Goal: Find specific page/section: Find specific page/section

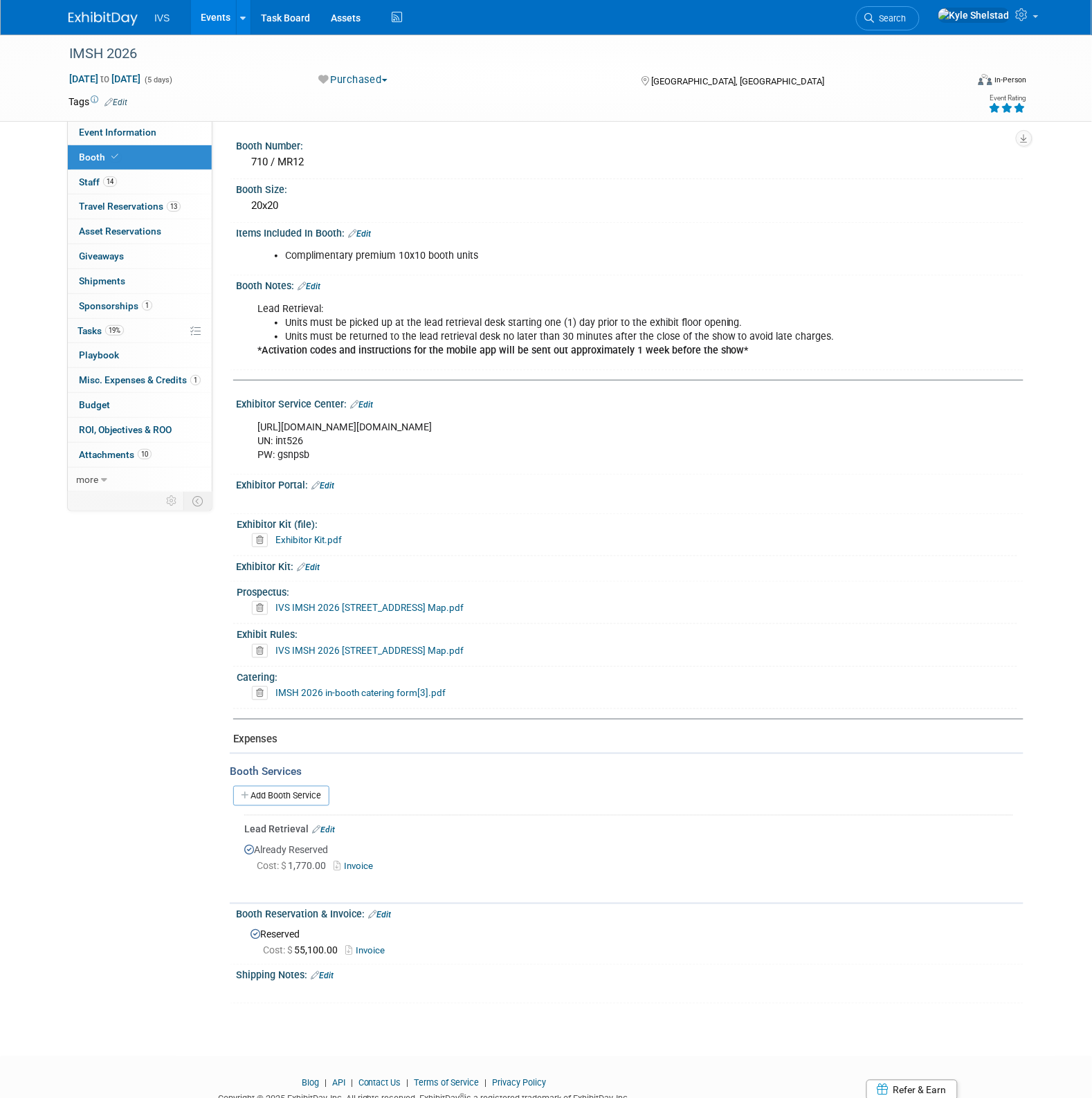
drag, startPoint x: 0, startPoint y: 0, endPoint x: 229, endPoint y: 17, distance: 229.6
click at [229, 17] on link "Events" at bounding box center [216, 17] width 50 height 35
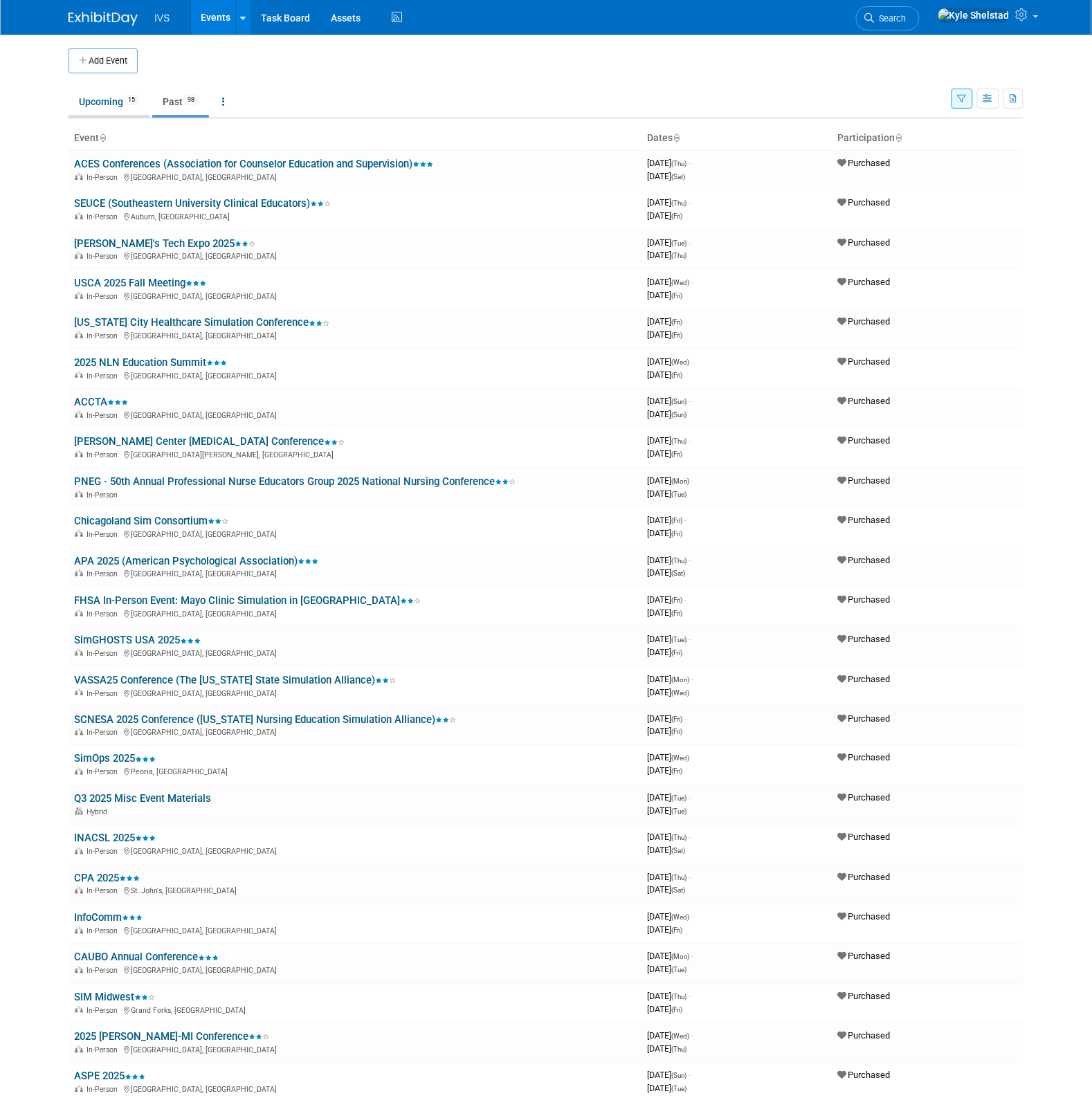
click at [121, 111] on link "Upcoming 15" at bounding box center [109, 101] width 81 height 27
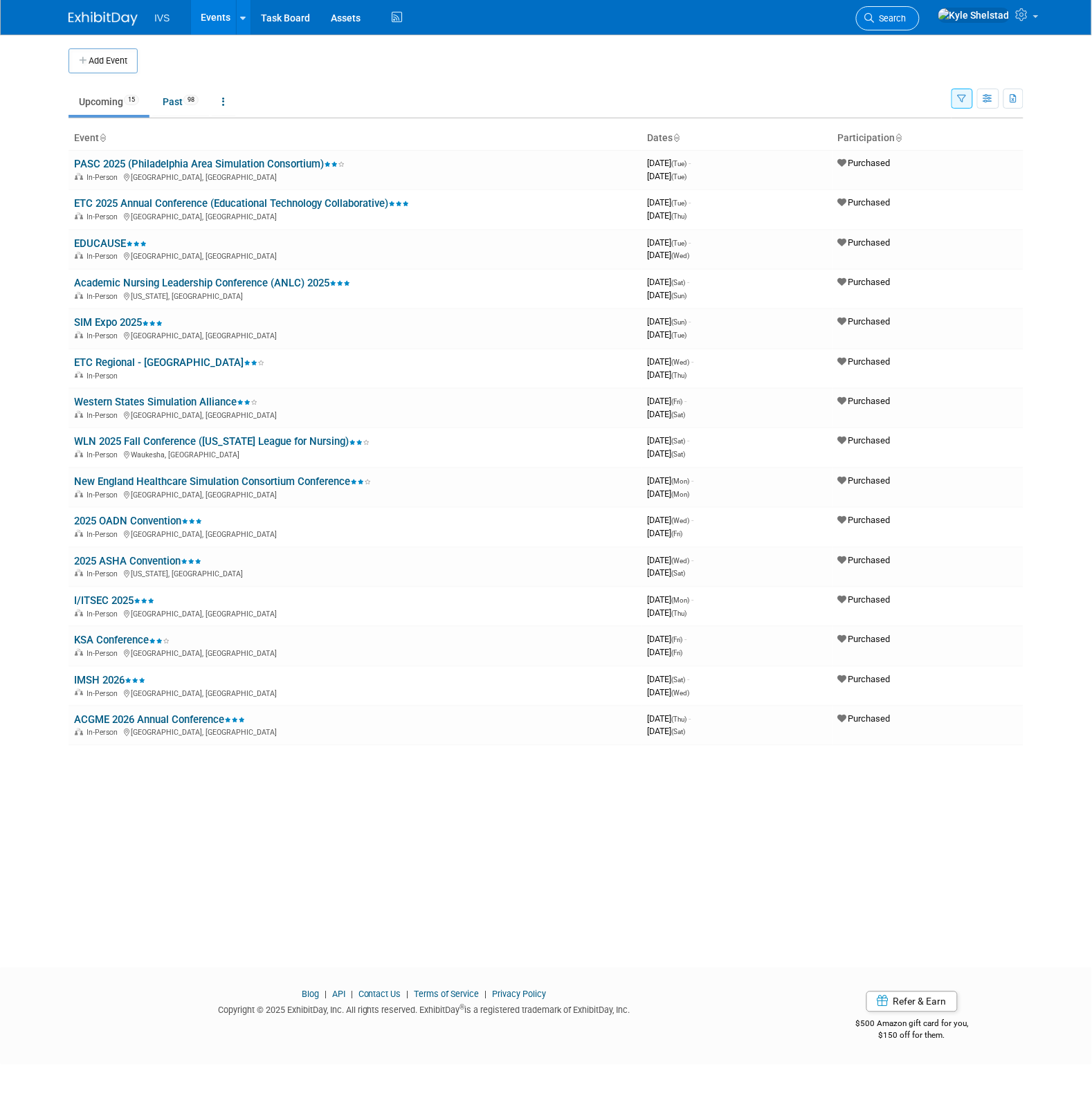
click at [874, 18] on icon at bounding box center [869, 17] width 9 height 9
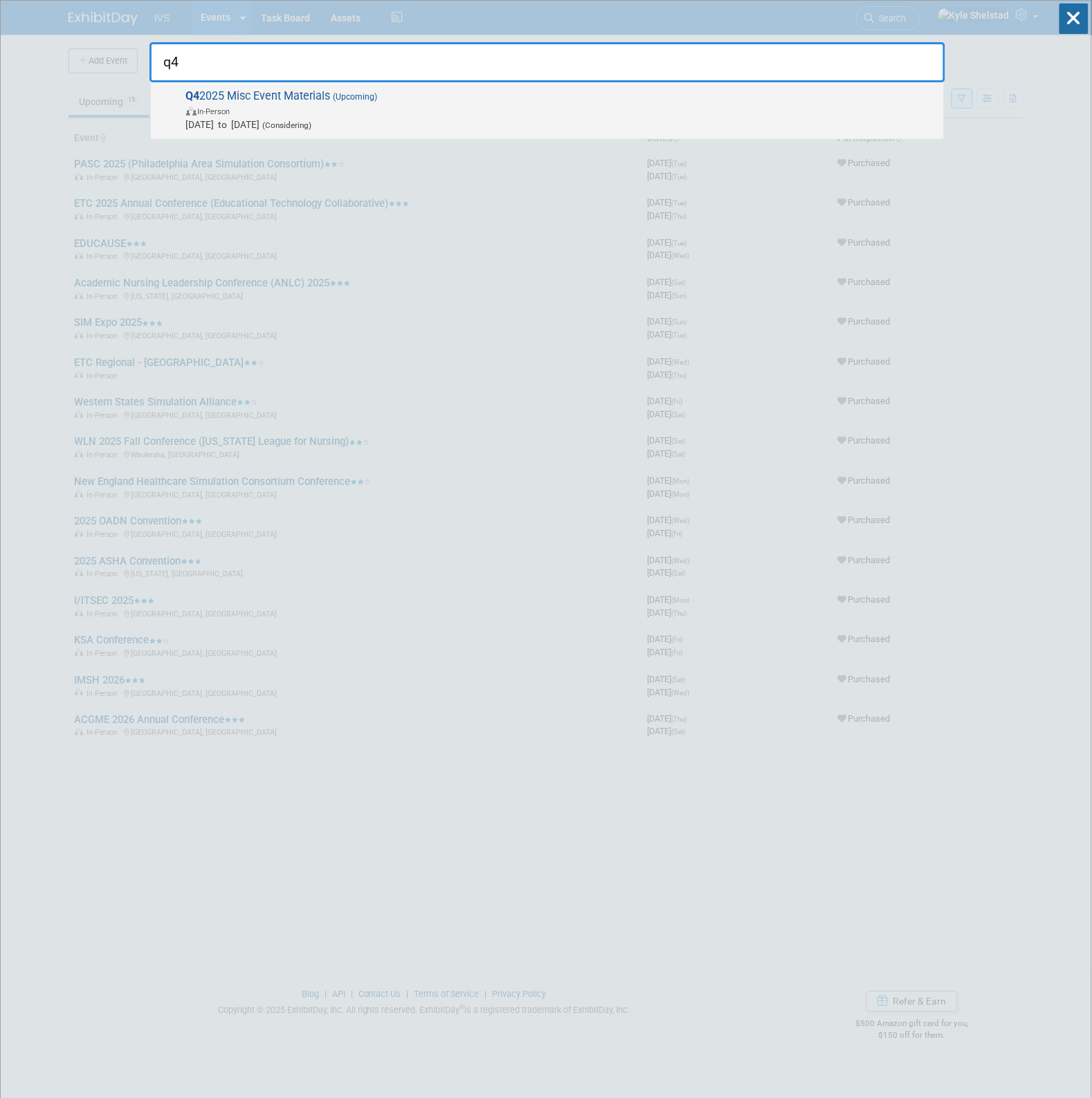
type input "q4"
click at [308, 104] on span "In-Person" at bounding box center [561, 110] width 751 height 14
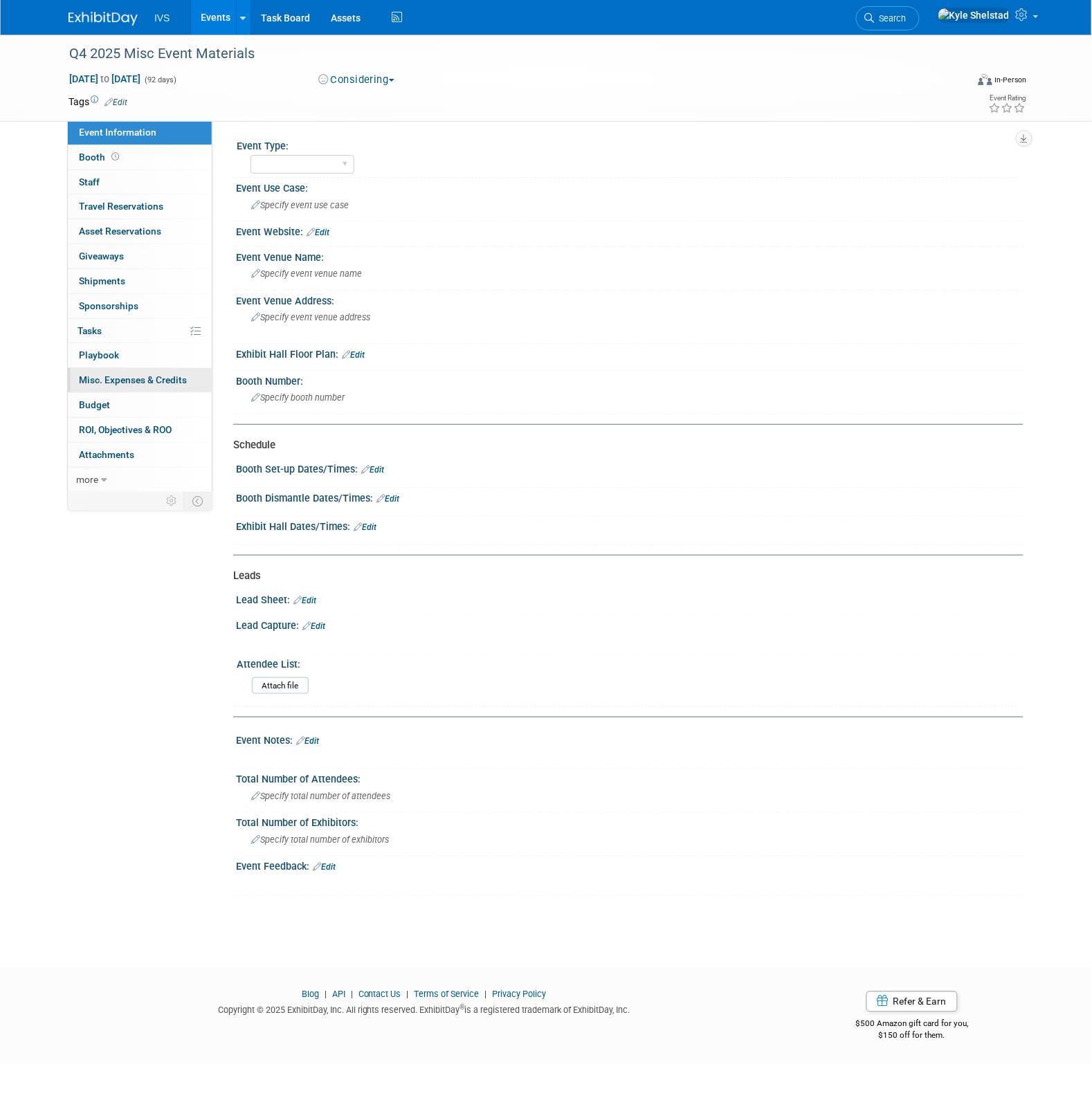
click at [154, 388] on link "0 Misc. Expenses & Credits 0" at bounding box center [139, 380] width 144 height 24
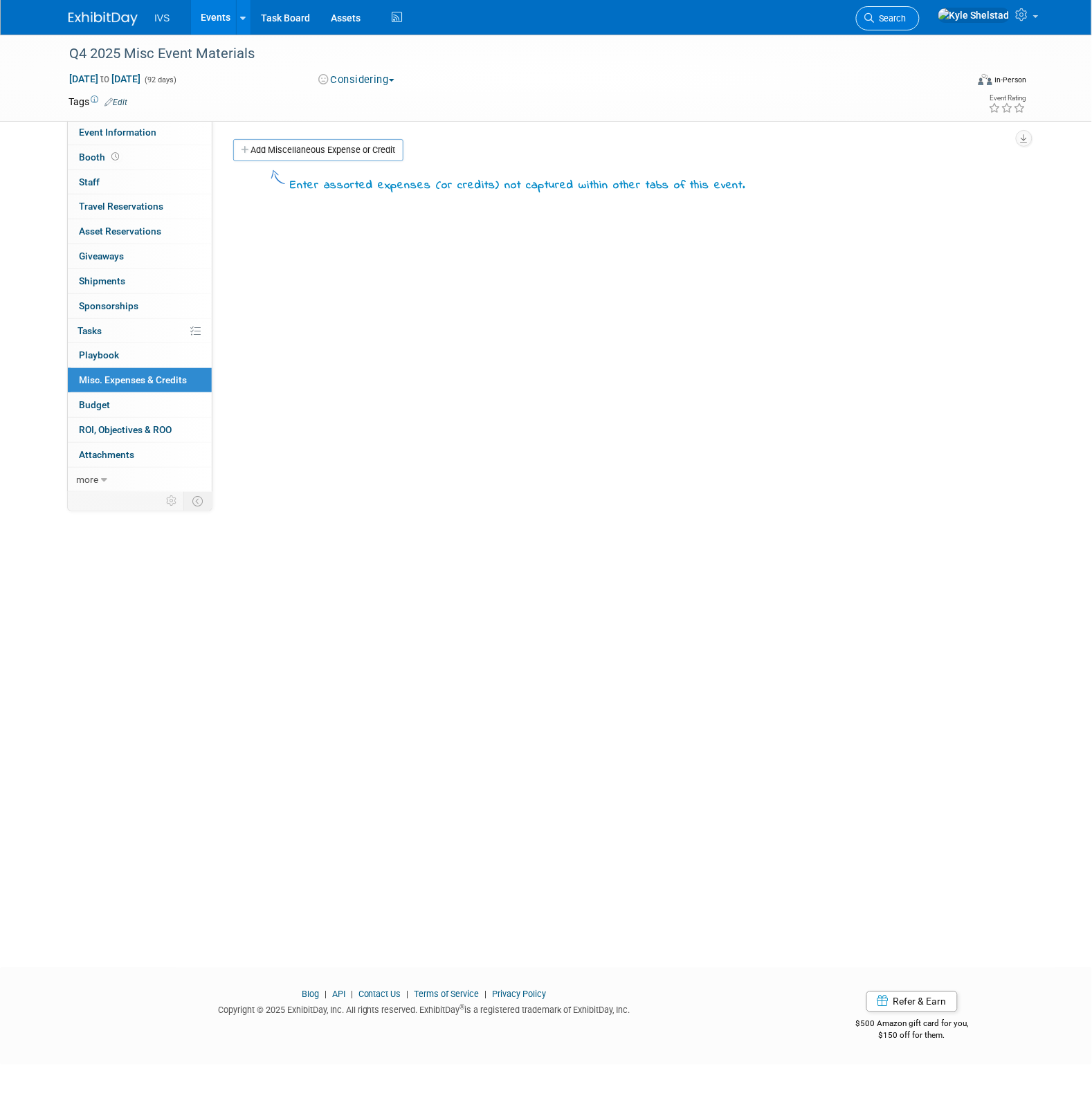
click at [919, 8] on link "Search" at bounding box center [887, 19] width 64 height 24
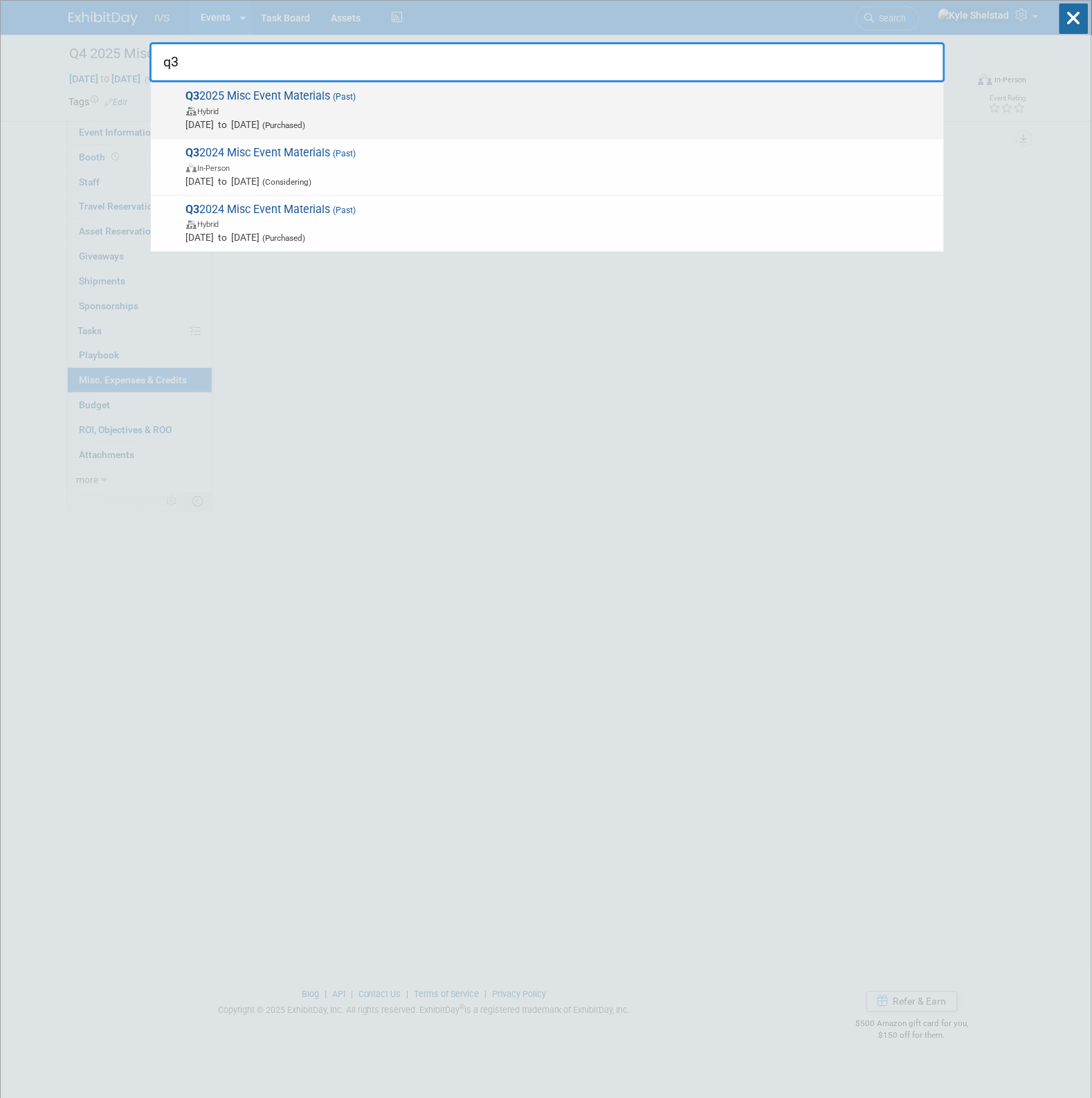
type input "q3"
click at [288, 93] on span "Q3 2025 Misc Event Materials (Past) Hybrid Jul 1, 2025 to Sep 30, 2025 (Purchas…" at bounding box center [559, 110] width 755 height 42
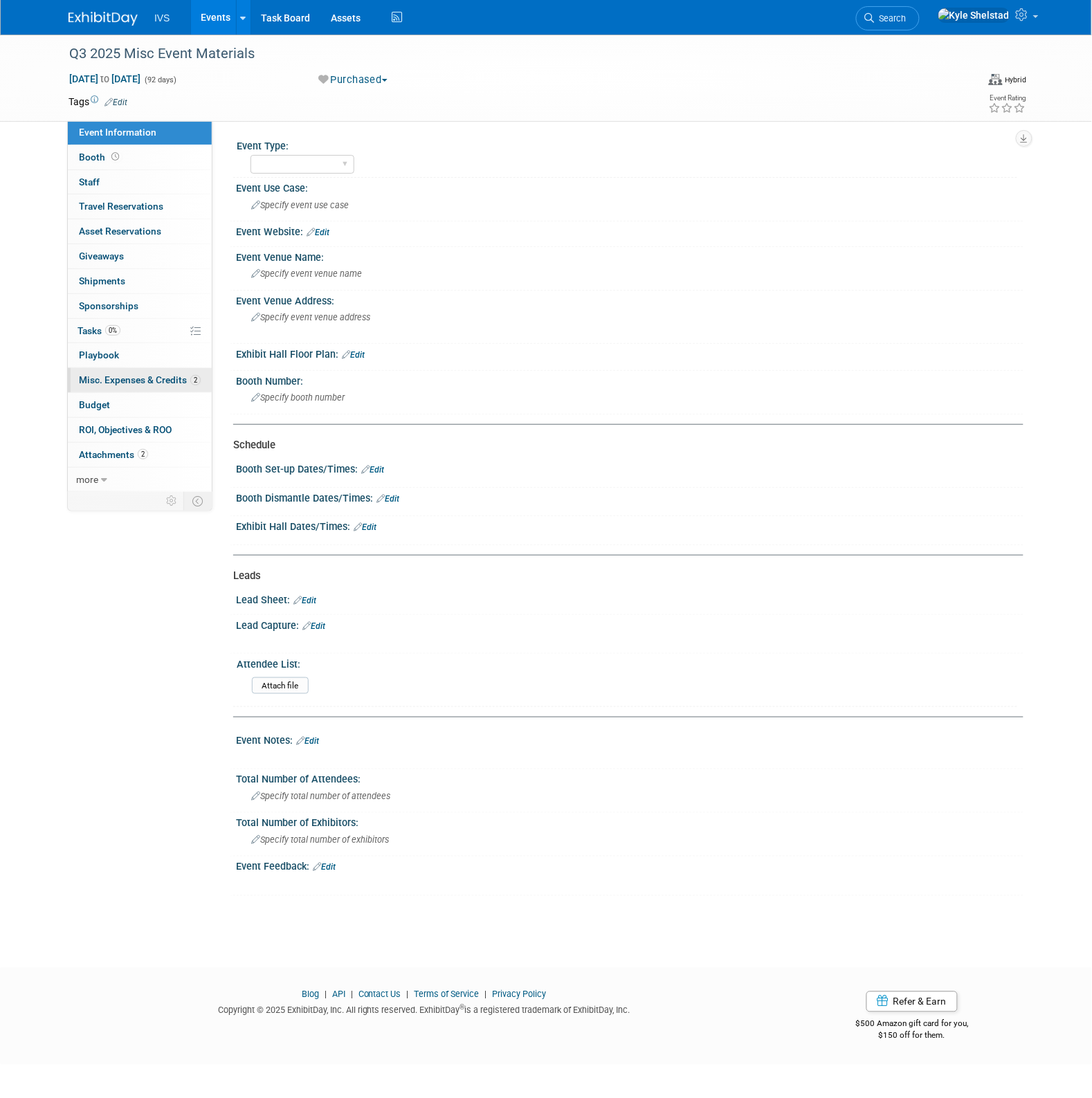
click at [157, 383] on span "Misc. Expenses & Credits 2" at bounding box center [139, 380] width 121 height 11
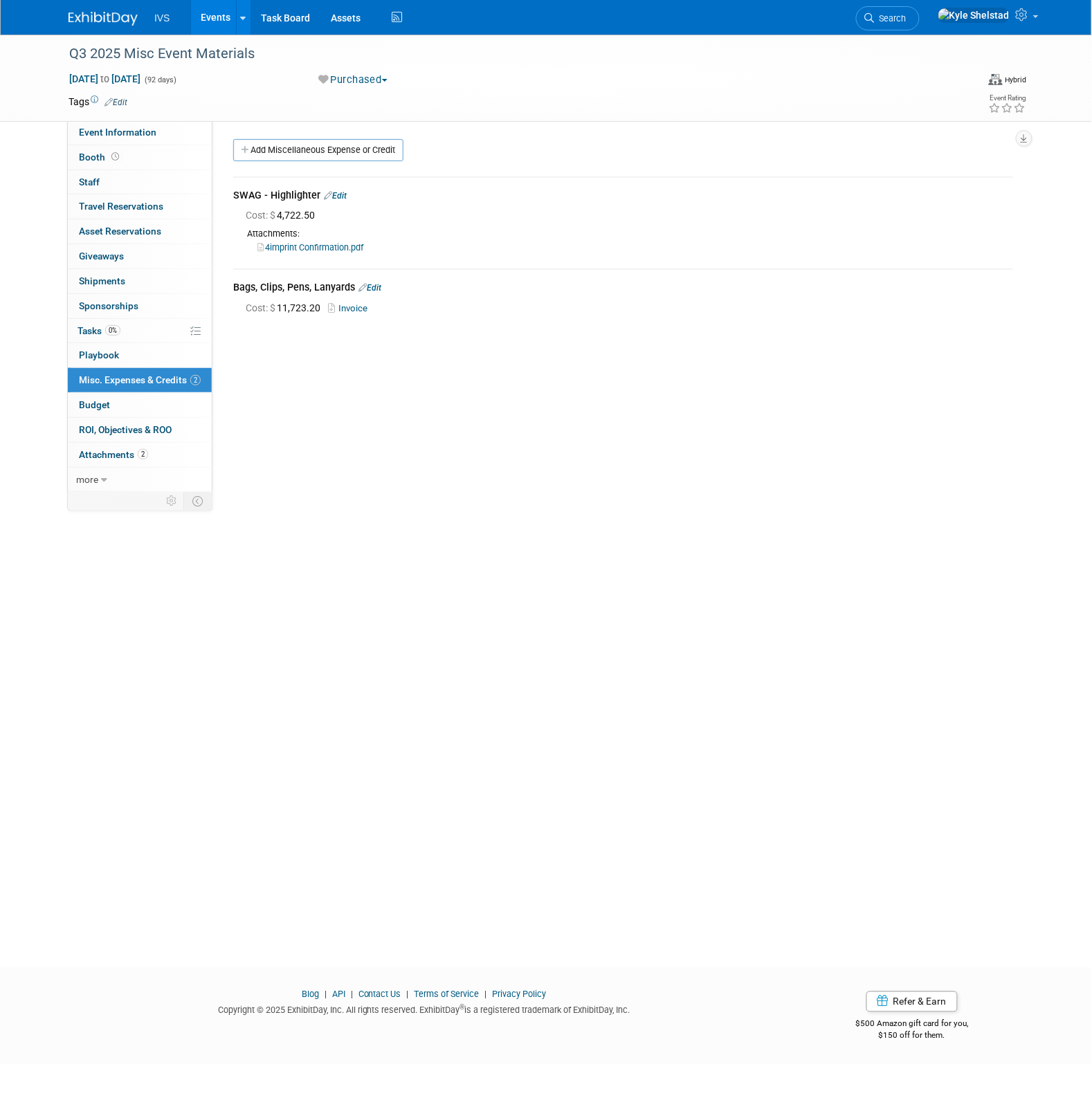
click at [344, 310] on link "Invoice" at bounding box center [350, 308] width 45 height 10
